Goal: Navigation & Orientation: Find specific page/section

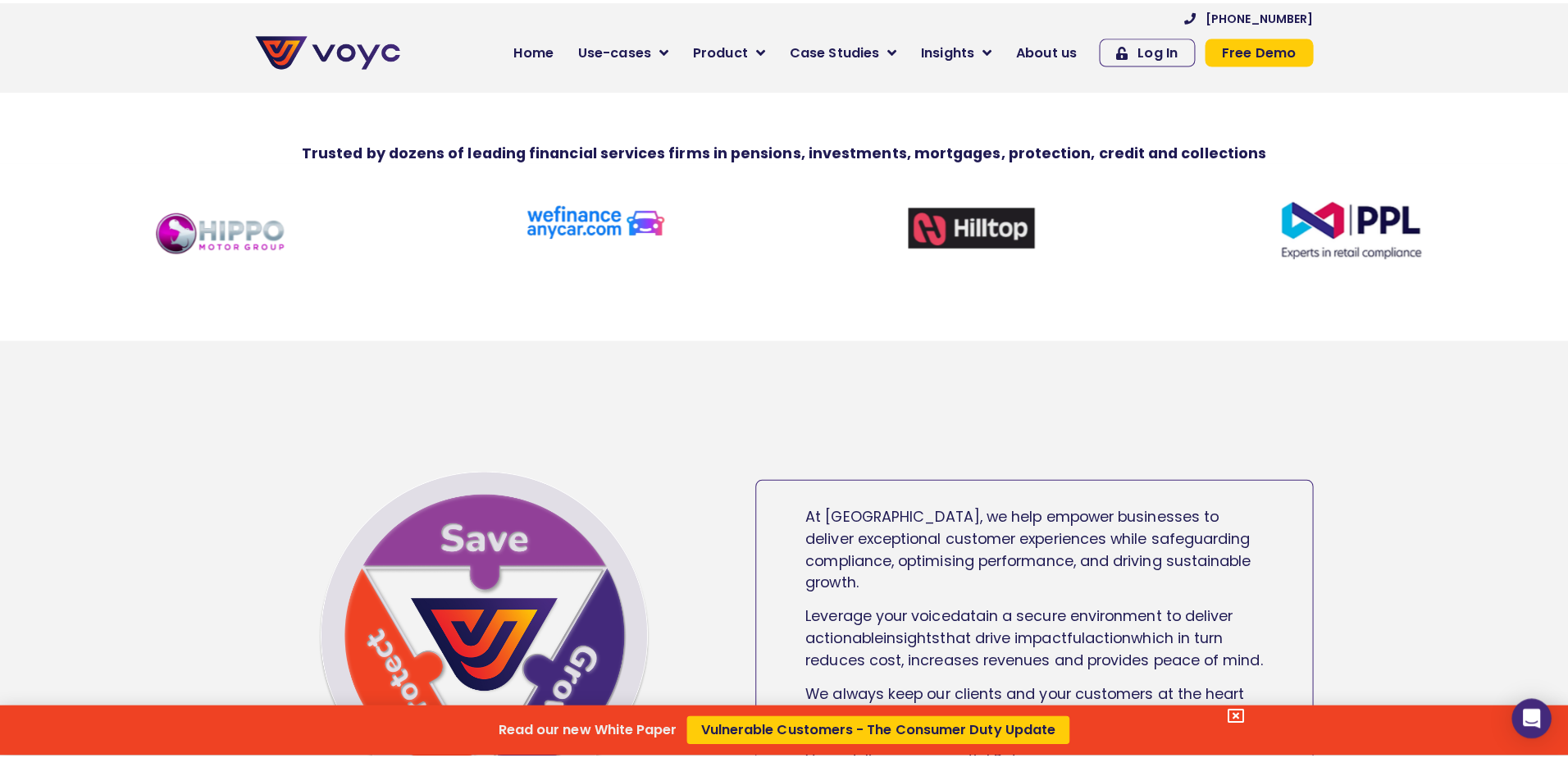
scroll to position [903, 0]
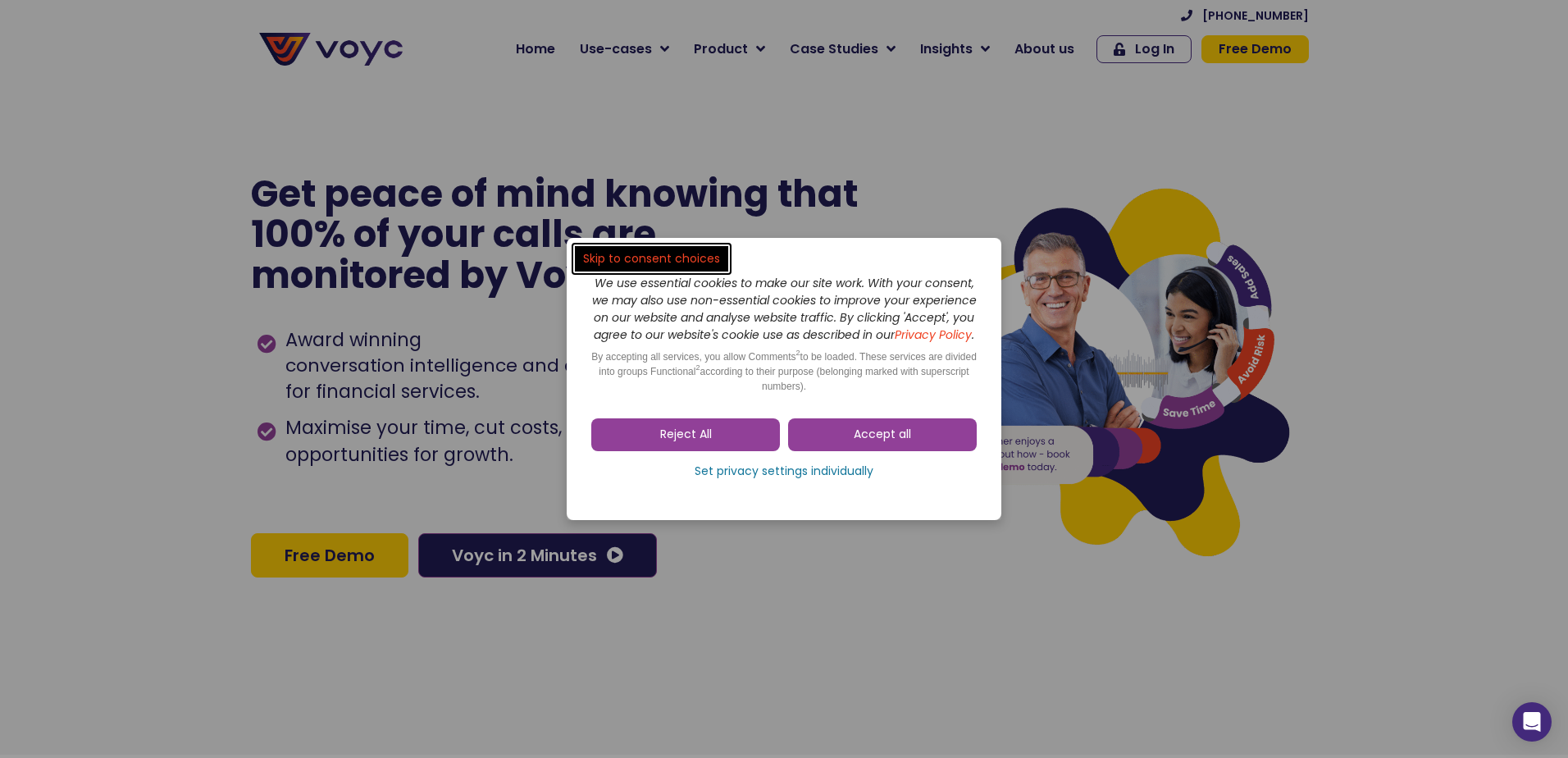
click at [713, 440] on link "Reject All" at bounding box center [686, 435] width 188 height 33
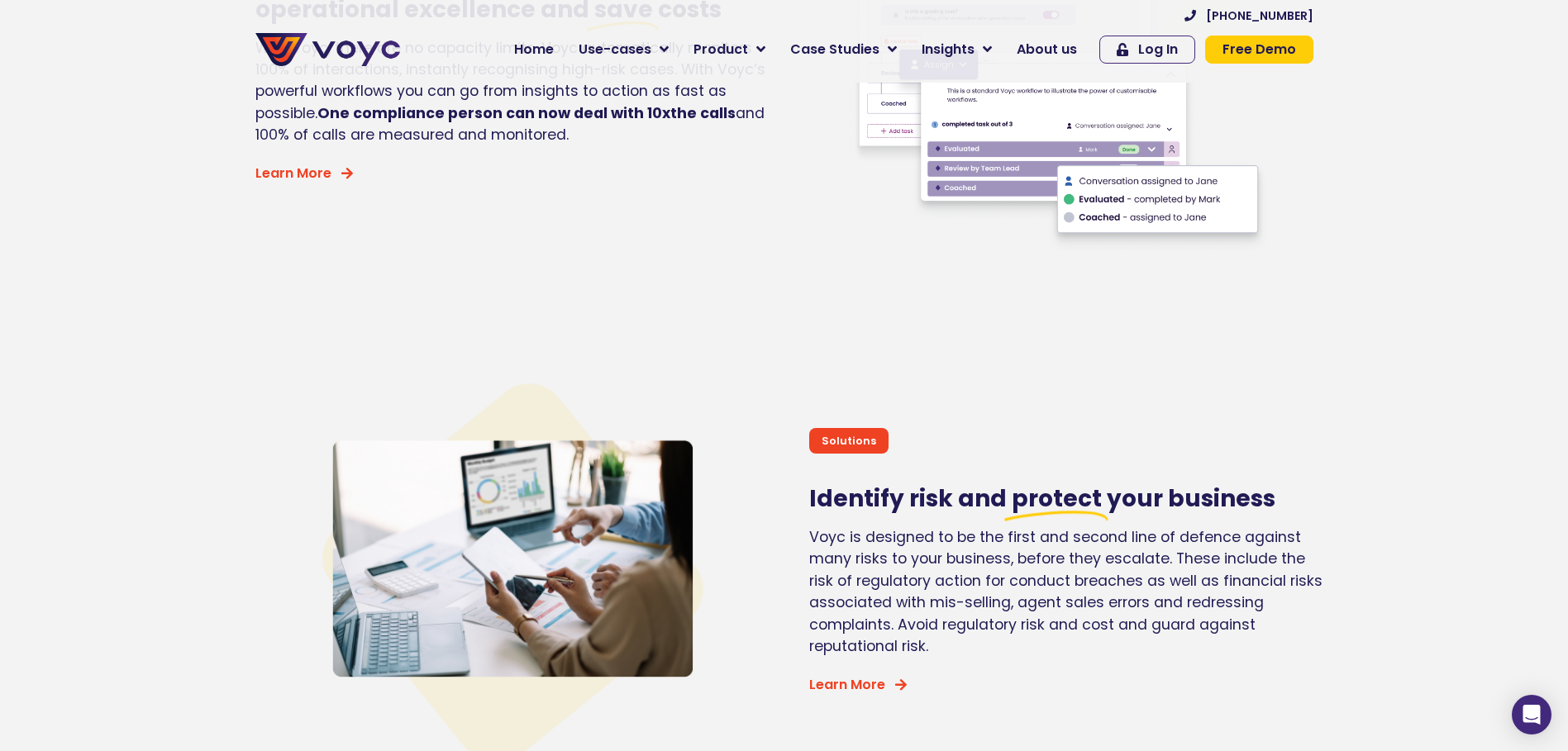
scroll to position [3967, 0]
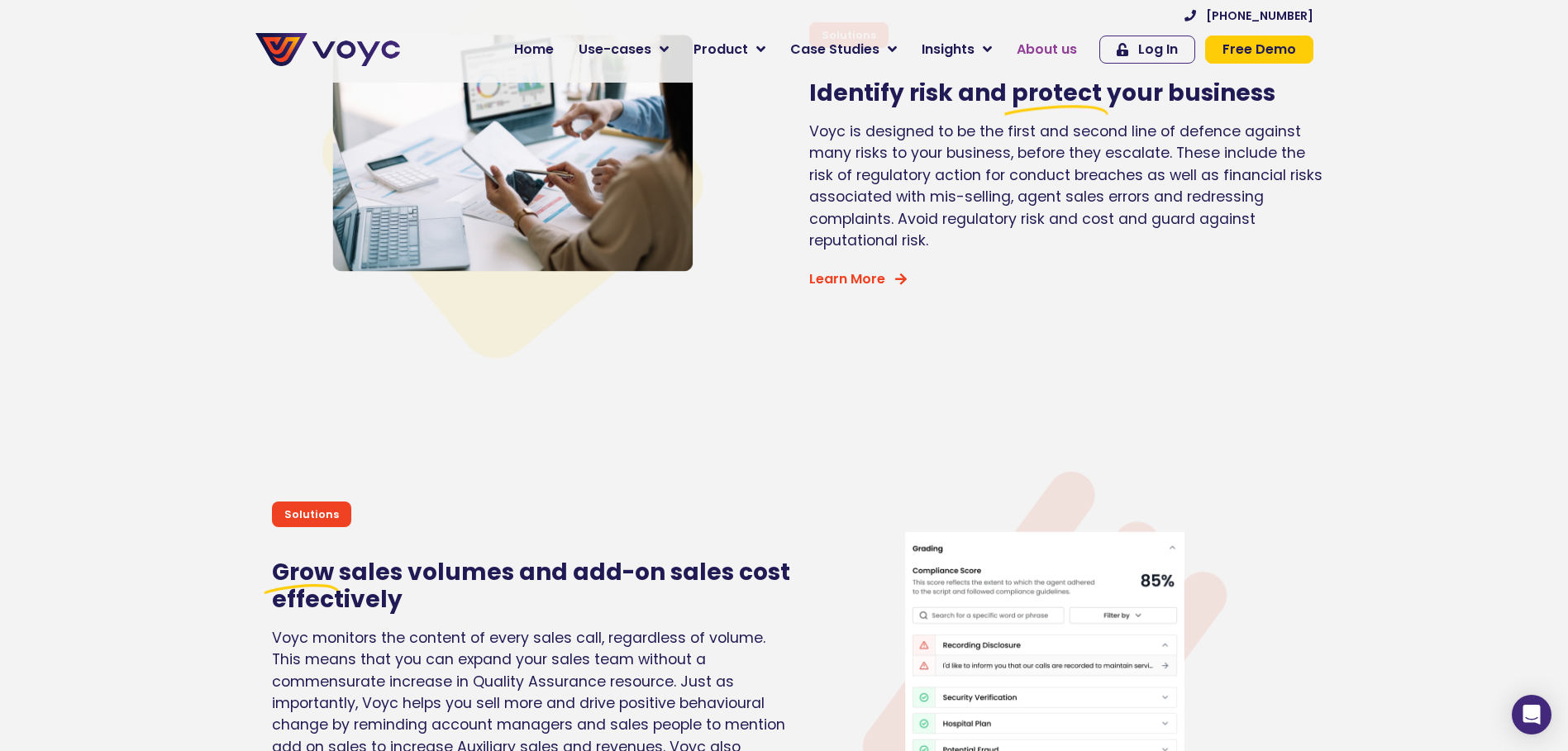
click at [1049, 47] on span "About us" at bounding box center [1046, 49] width 60 height 20
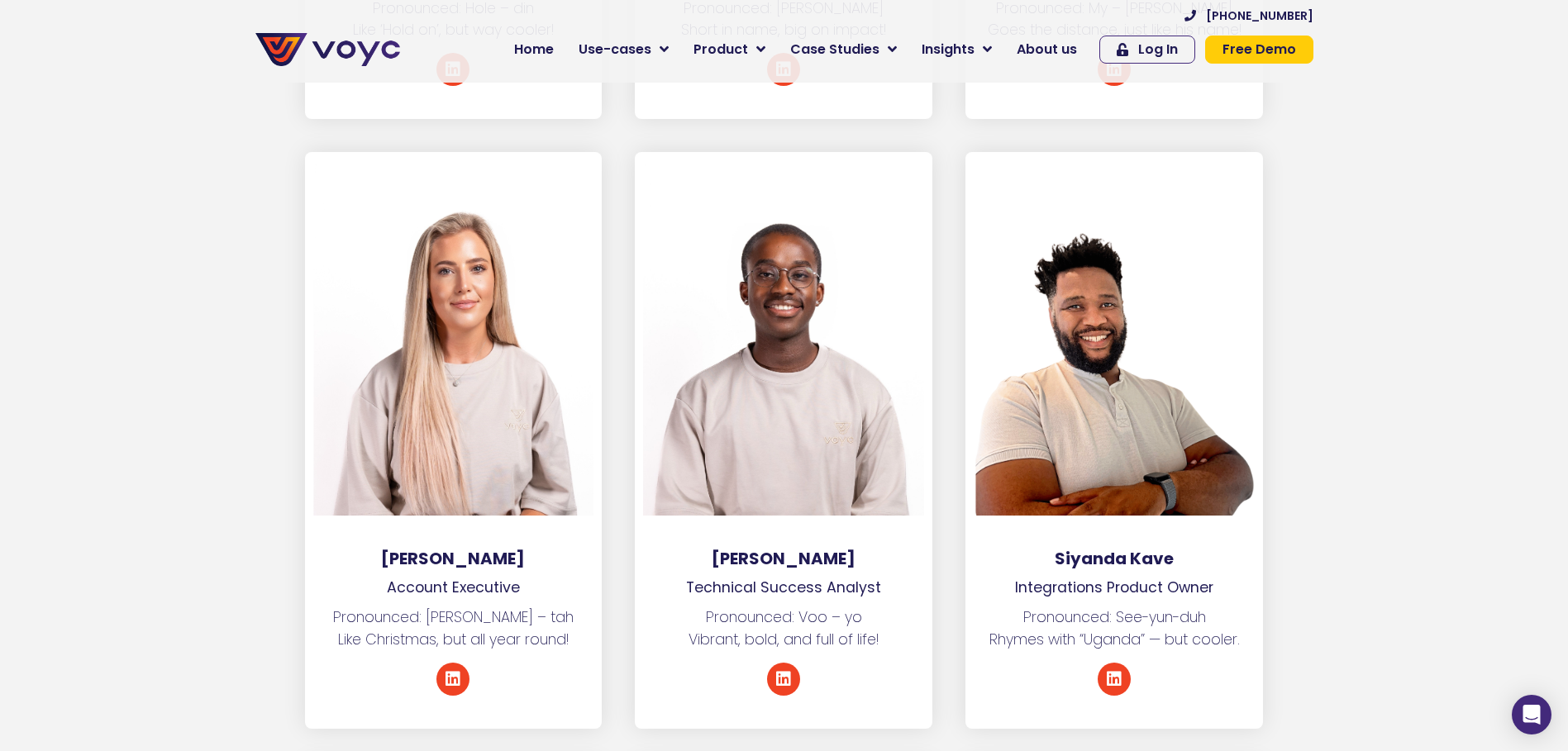
scroll to position [6529, 0]
